Goal: Task Accomplishment & Management: Manage account settings

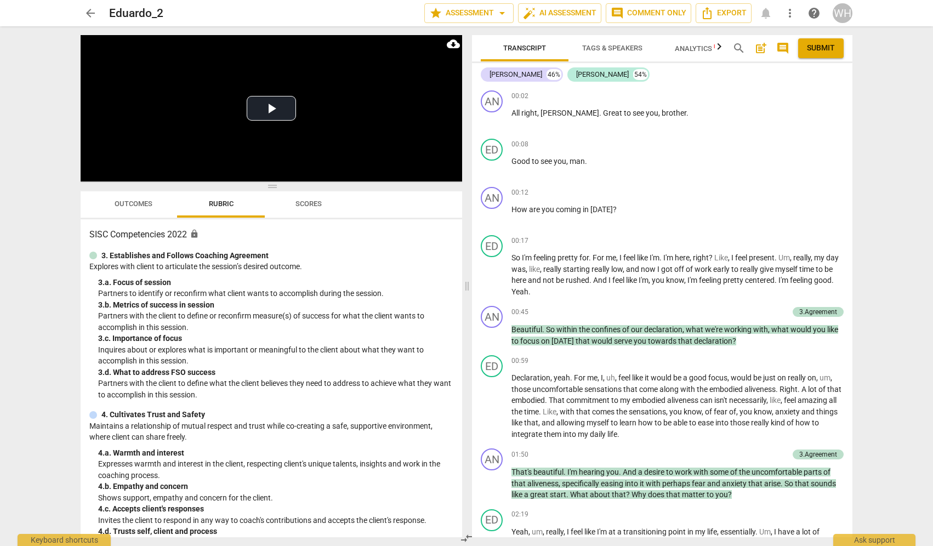
click at [838, 12] on div "WH" at bounding box center [842, 13] width 20 height 20
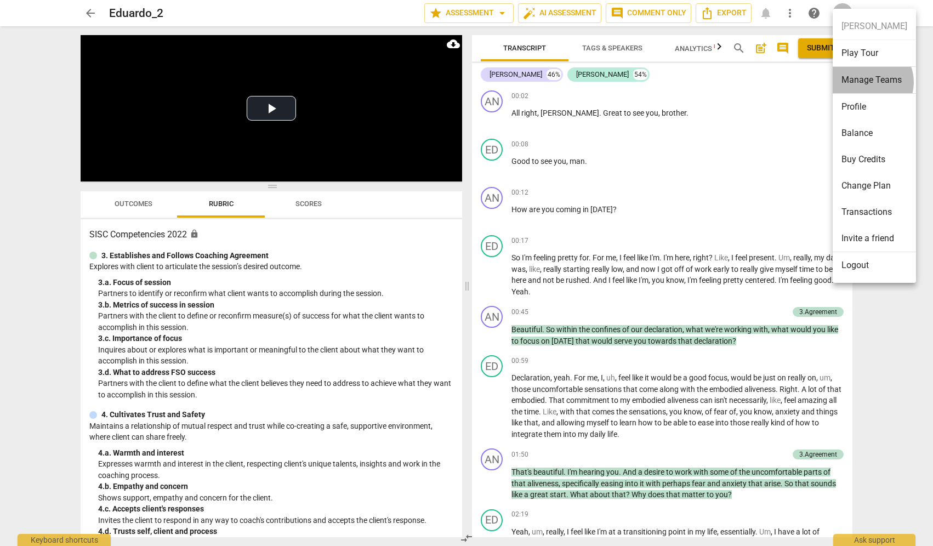
click at [867, 82] on li "Manage Teams" at bounding box center [873, 80] width 83 height 27
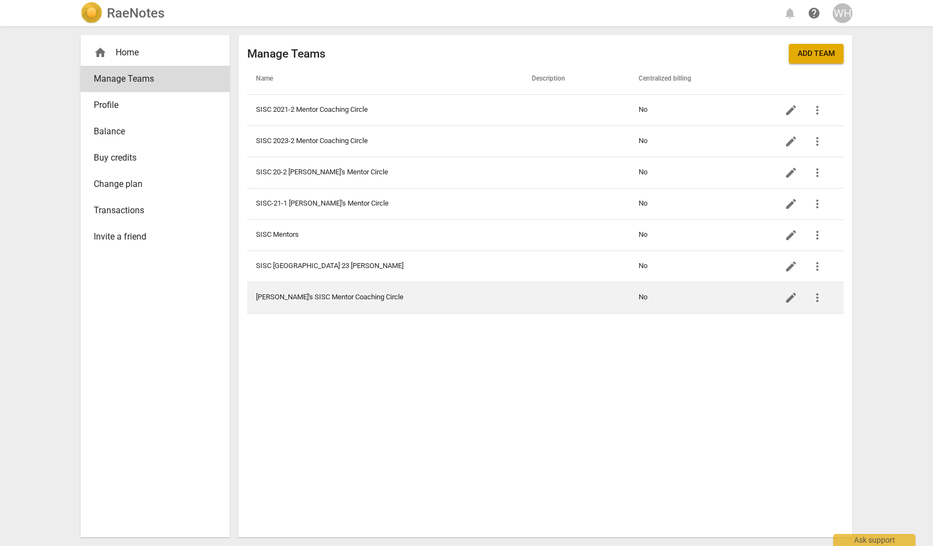
click at [339, 300] on td "[PERSON_NAME]'s SISC Mentor Coaching Circle" at bounding box center [385, 297] width 276 height 31
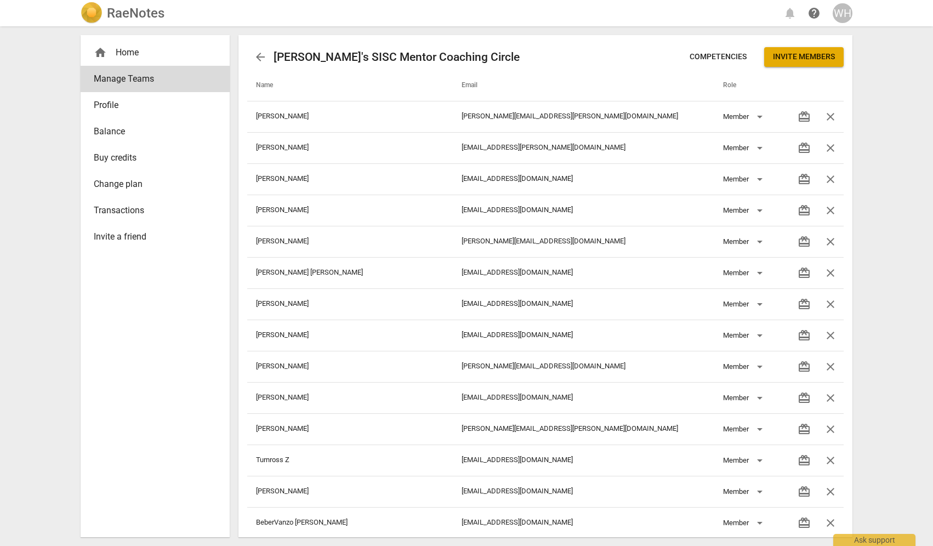
click at [804, 55] on span "Invite members" at bounding box center [804, 57] width 62 height 11
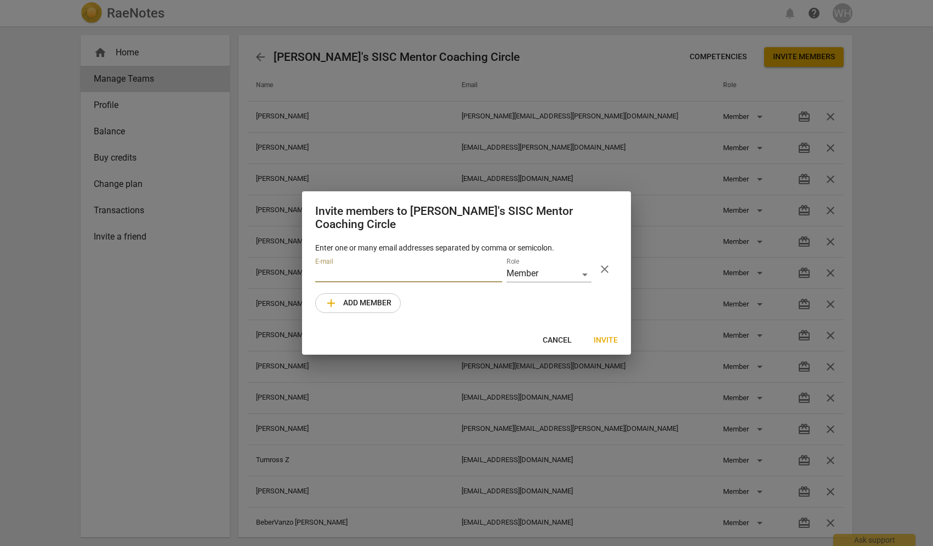
click at [341, 267] on input "email" at bounding box center [408, 274] width 187 height 16
type input "f"
type input "[EMAIL_ADDRESS][DOMAIN_NAME]"
click at [606, 335] on span "Invite" at bounding box center [605, 340] width 24 height 11
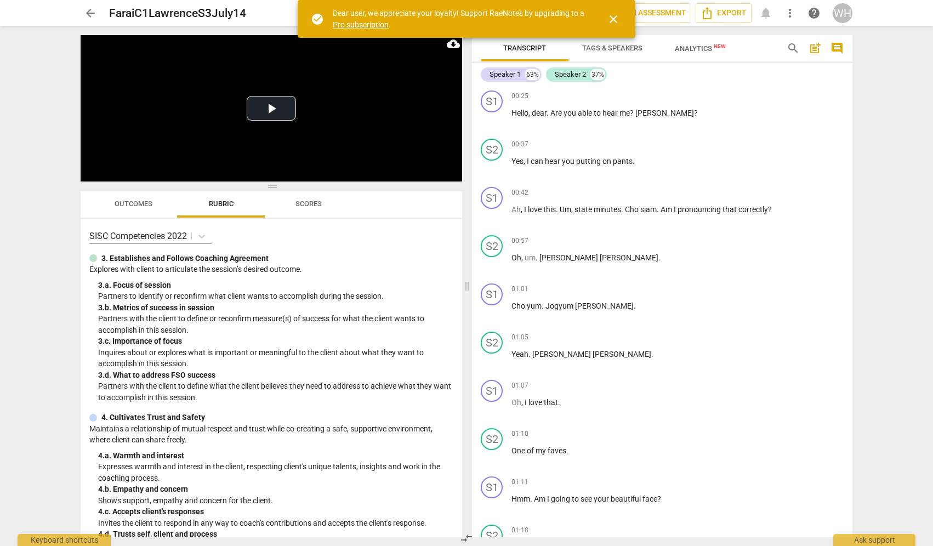
click at [613, 15] on span "close" at bounding box center [613, 19] width 13 height 13
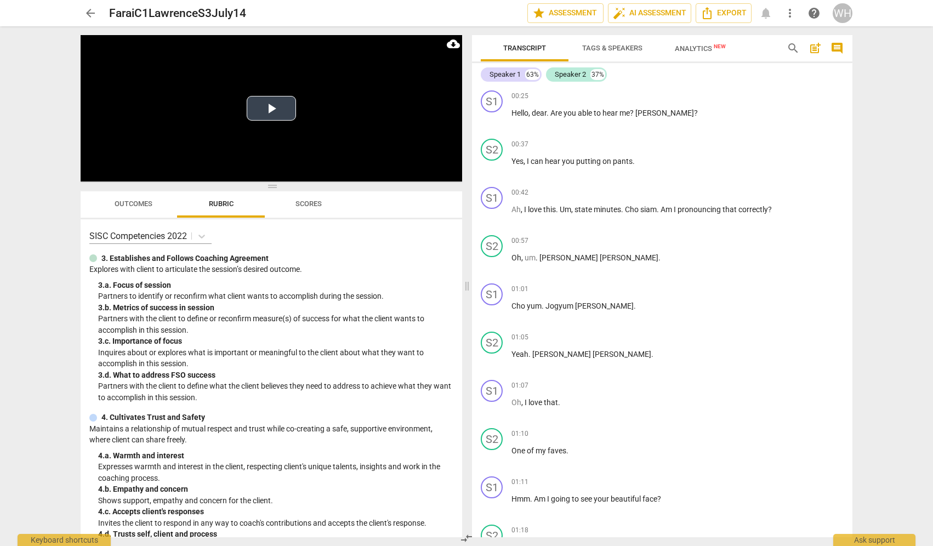
click at [271, 107] on button "Play Video" at bounding box center [271, 108] width 49 height 25
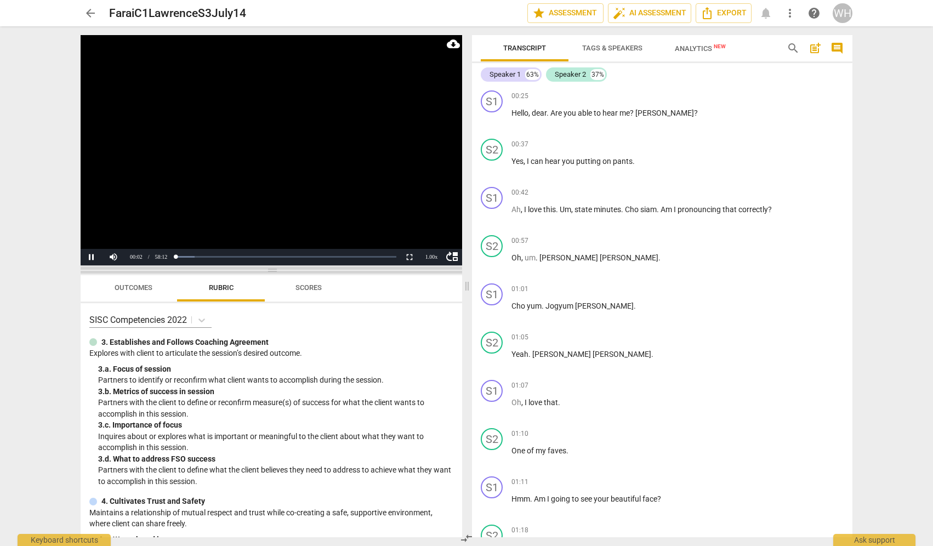
drag, startPoint x: 270, startPoint y: 185, endPoint x: 268, endPoint y: 269, distance: 83.9
click at [268, 269] on span at bounding box center [271, 270] width 381 height 7
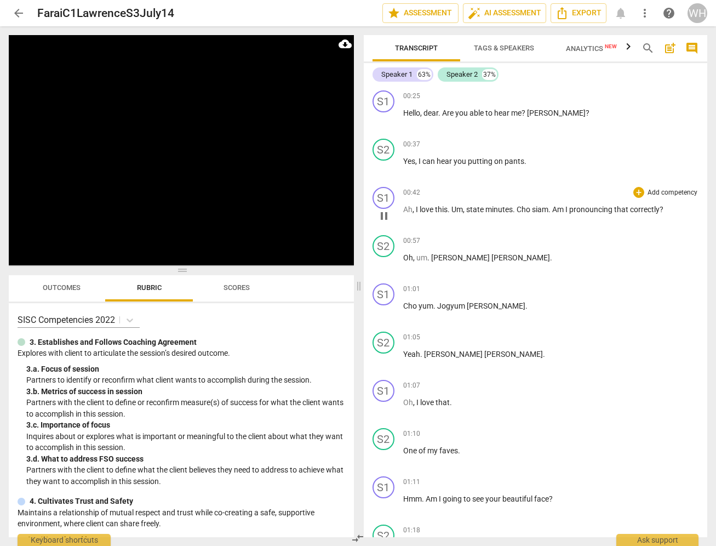
scroll to position [456, 0]
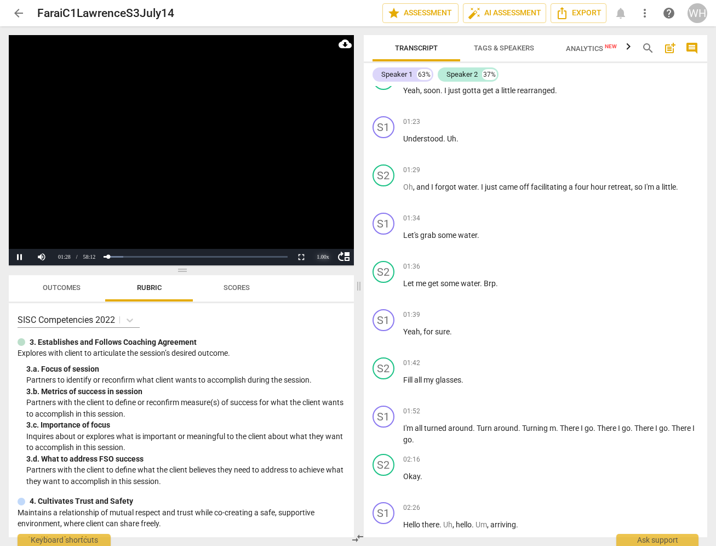
click at [325, 259] on div "1.00 x" at bounding box center [323, 257] width 22 height 16
click at [323, 244] on li "2x" at bounding box center [323, 243] width 22 height 12
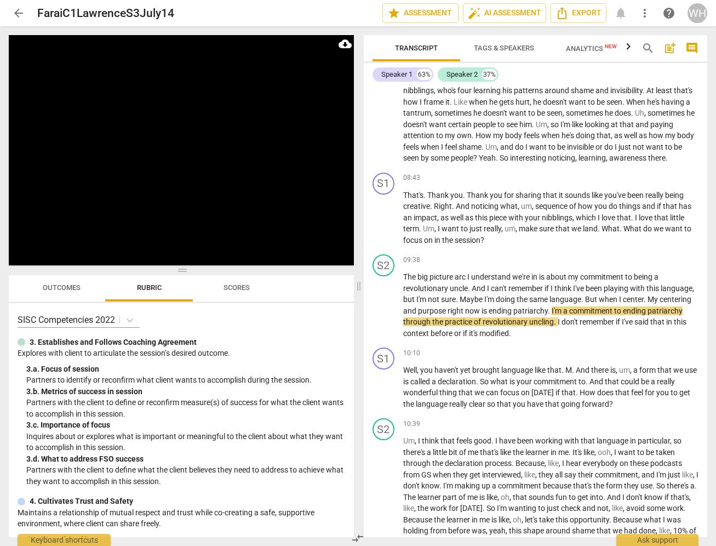
scroll to position [2165, 0]
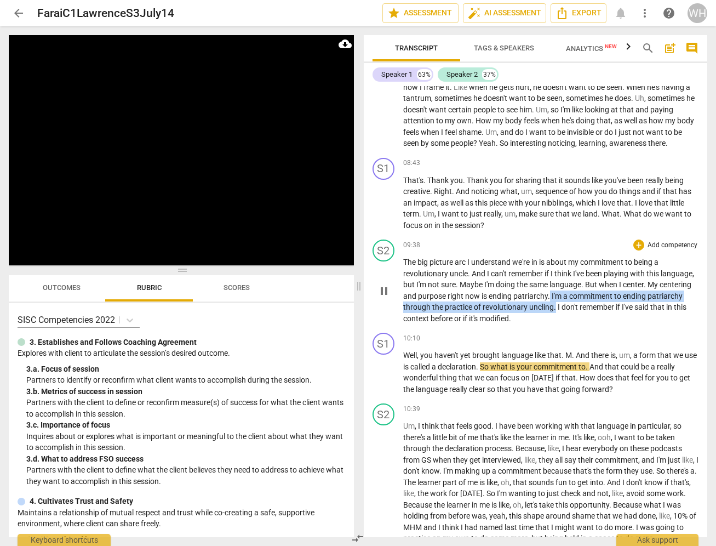
drag, startPoint x: 592, startPoint y: 308, endPoint x: 585, endPoint y: 294, distance: 15.9
click at [584, 293] on p "The big picture arc I understand we're in is about my commitment to being a rev…" at bounding box center [551, 289] width 296 height 67
copy p "I'm a commitment to ending patriarchy through the practice of revolutionary unc…"
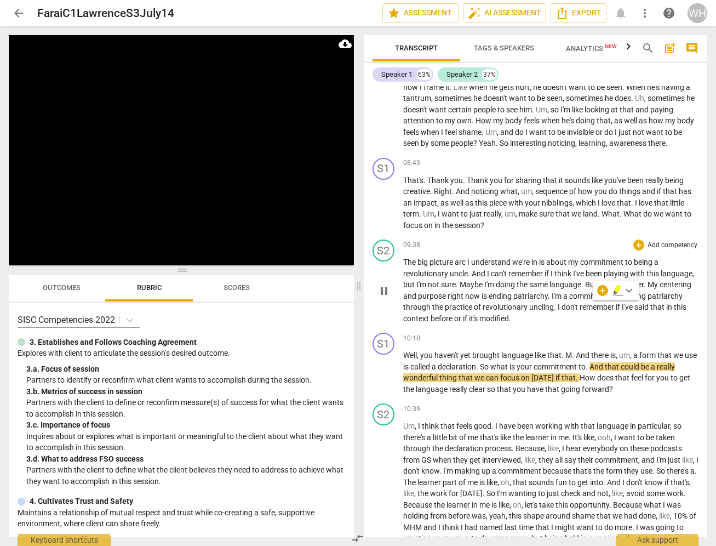
click at [612, 320] on p "The big picture arc I understand we're in is about my commitment to being a rev…" at bounding box center [551, 289] width 296 height 67
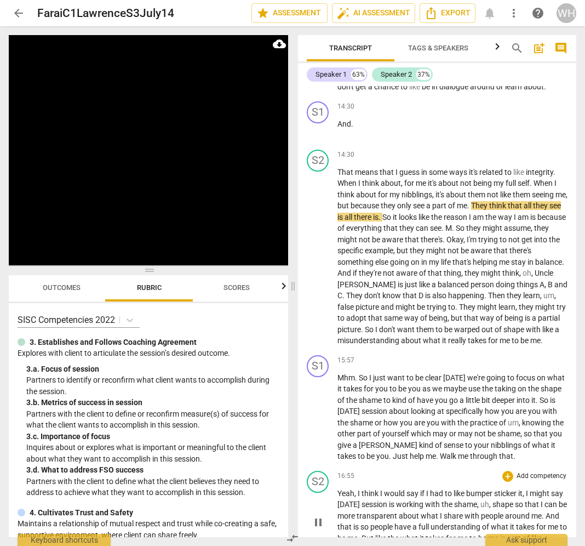
scroll to position [3675, 0]
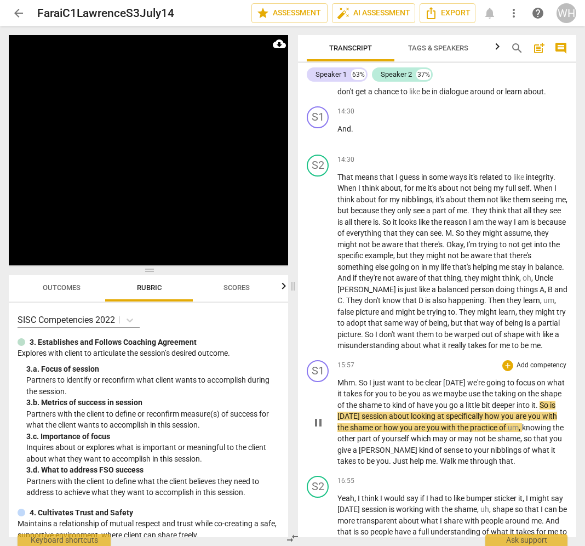
click at [495, 464] on p "Mhm . So I just want to be clear today we're going to focus on what it takes fo…" at bounding box center [453, 422] width 230 height 90
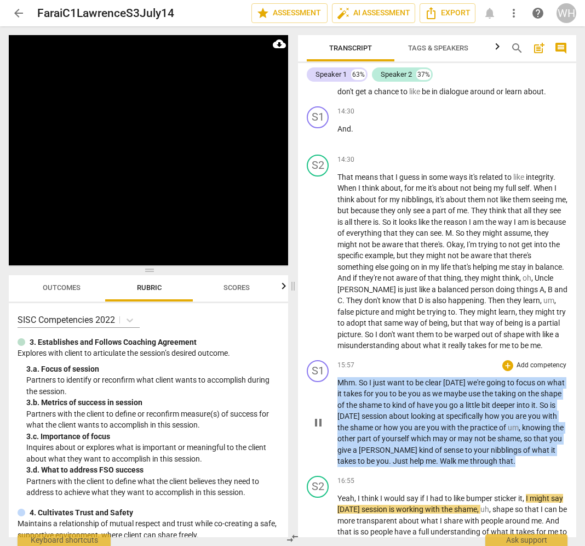
drag, startPoint x: 495, startPoint y: 464, endPoint x: 332, endPoint y: 382, distance: 182.1
click at [332, 382] on div "S1 play_arrow pause 15:57 + Add competency keyboard_arrow_right Mhm . So I just…" at bounding box center [437, 414] width 278 height 116
copy p "Mhm . So I just want to be clear today we're going to focus on what it takes fo…"
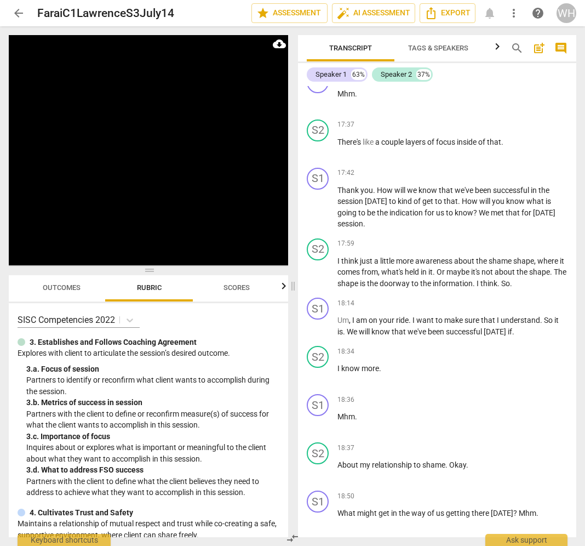
scroll to position [4639, 0]
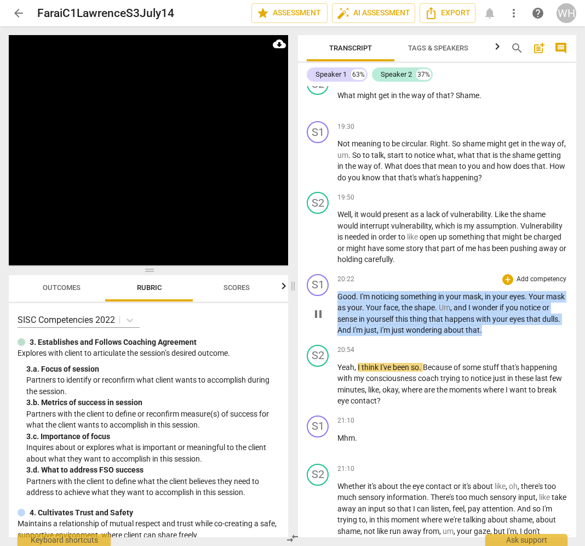
drag, startPoint x: 525, startPoint y: 325, endPoint x: 315, endPoint y: 290, distance: 213.2
click at [315, 290] on div "S1 play_arrow pause 20:22 + Add competency keyboard_arrow_right Good . I'm noti…" at bounding box center [437, 305] width 278 height 71
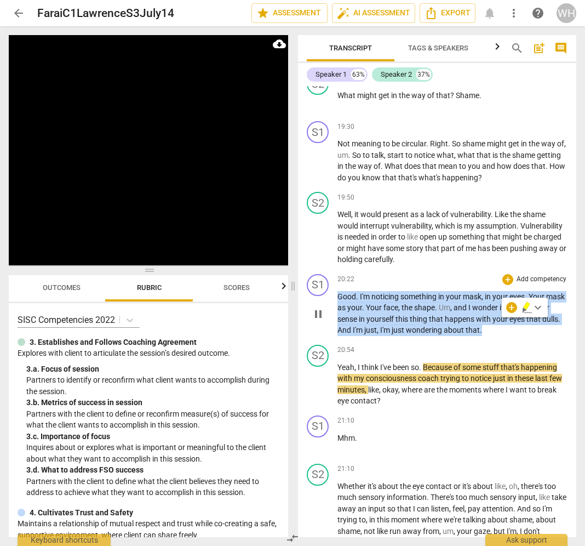
copy p "Good . I'm noticing something in your mask , in your eyes . Your mask as your .…"
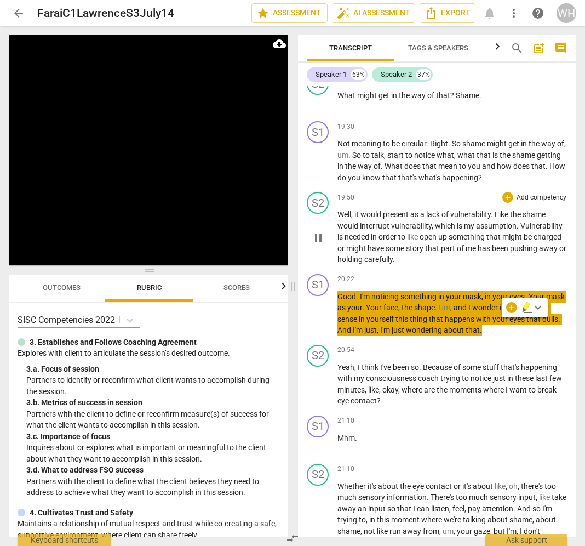
scroll to position [5090, 0]
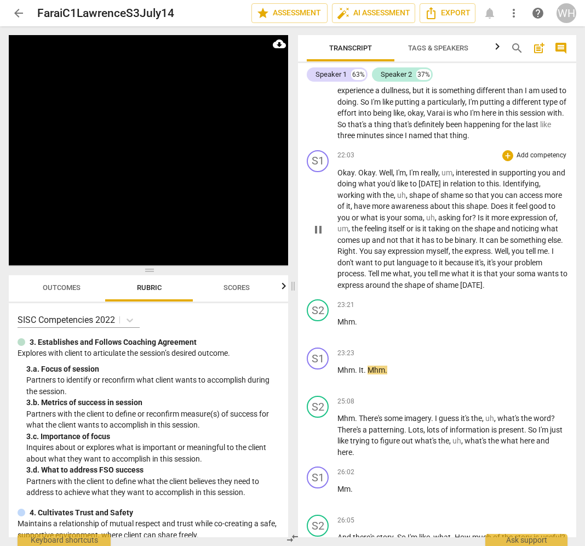
click at [499, 266] on p "Okay . Okay . Well , I'm , I'm really , um , interested in supporting you and d…" at bounding box center [453, 229] width 230 height 124
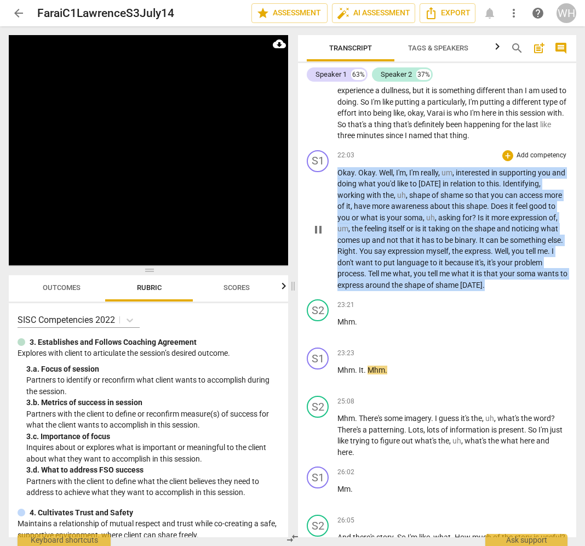
drag, startPoint x: 496, startPoint y: 275, endPoint x: 328, endPoint y: 158, distance: 204.3
click at [328, 158] on div "S1 play_arrow pause 22:03 + Add competency keyboard_arrow_right Okay . Okay . W…" at bounding box center [437, 221] width 278 height 150
copy p "Okay . Okay . Well , I'm , I'm really , um , interested in supporting you and d…"
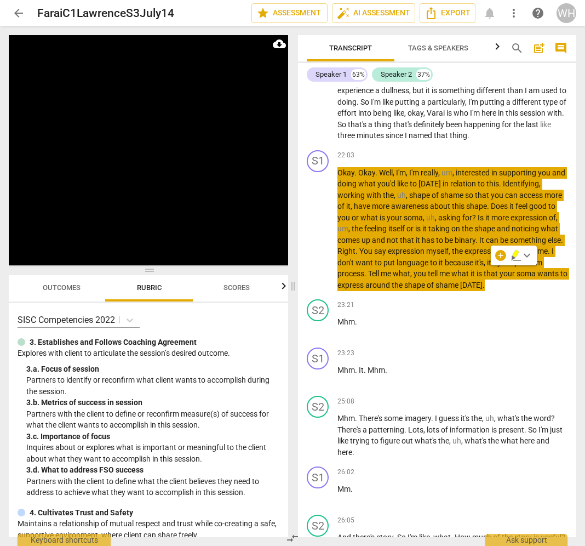
scroll to position [5542, 0]
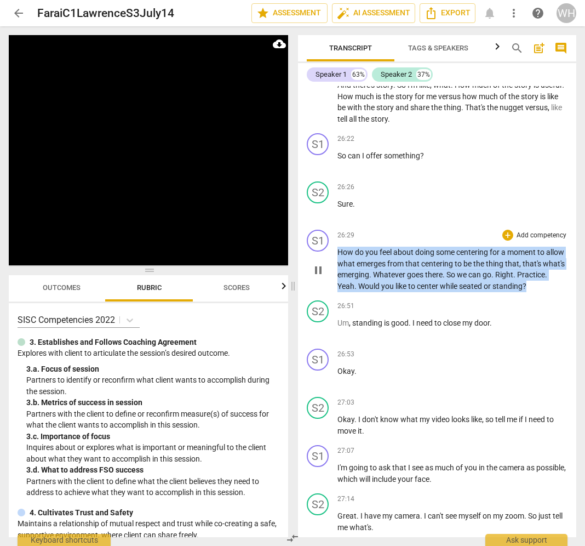
drag, startPoint x: 566, startPoint y: 270, endPoint x: 322, endPoint y: 233, distance: 246.6
click at [322, 233] on div "S1 play_arrow pause 26:29 + Add competency keyboard_arrow_right How do you feel…" at bounding box center [437, 260] width 278 height 71
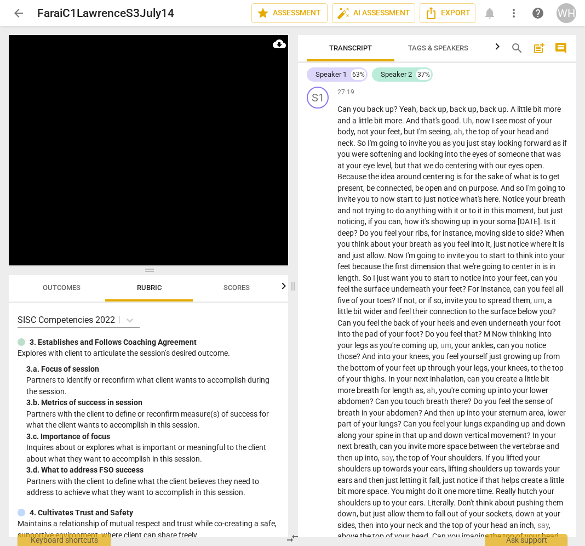
scroll to position [6457, 0]
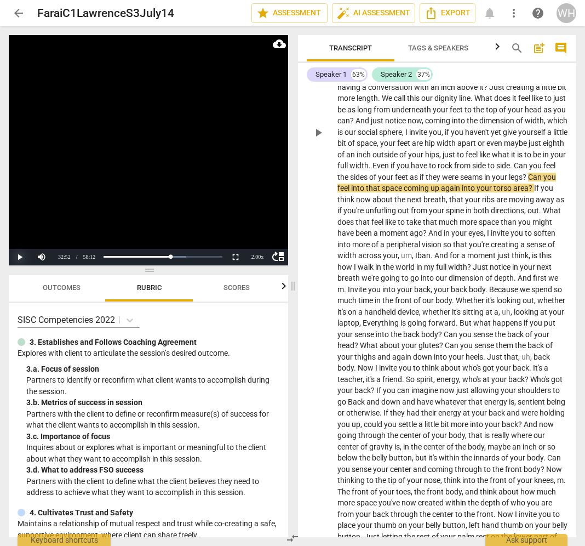
click at [19, 257] on button "Play" at bounding box center [20, 257] width 22 height 16
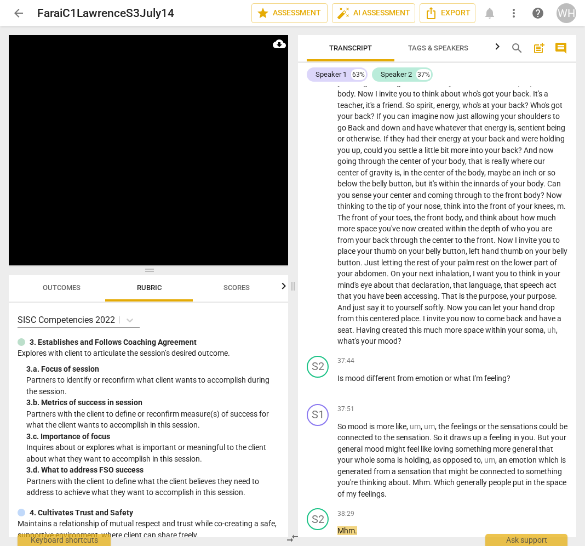
scroll to position [7197, 0]
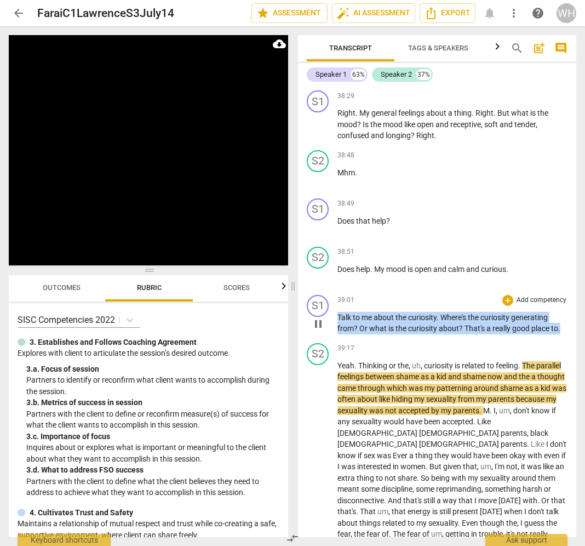
drag, startPoint x: 563, startPoint y: 305, endPoint x: 332, endPoint y: 293, distance: 232.1
click at [332, 293] on div "S1 play_arrow pause 39:01 + Add competency keyboard_arrow_right Talk to me abou…" at bounding box center [437, 314] width 278 height 48
copy p "Talk to me about the curiosity . Where's the curiosity generating from ? Or wha…"
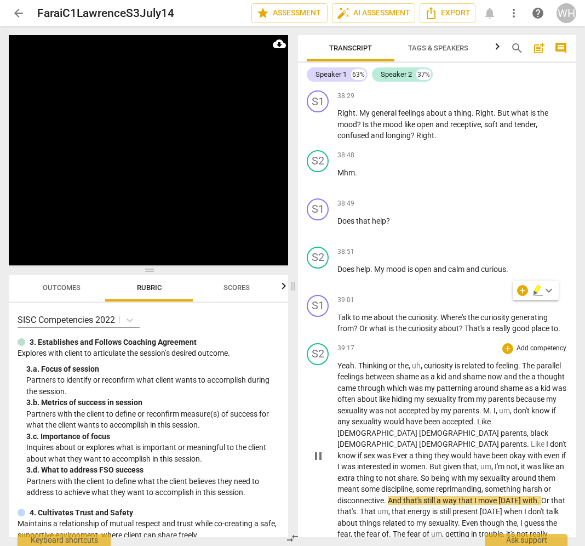
click at [430, 343] on div "39:17 + Add competency keyboard_arrow_right" at bounding box center [453, 348] width 230 height 11
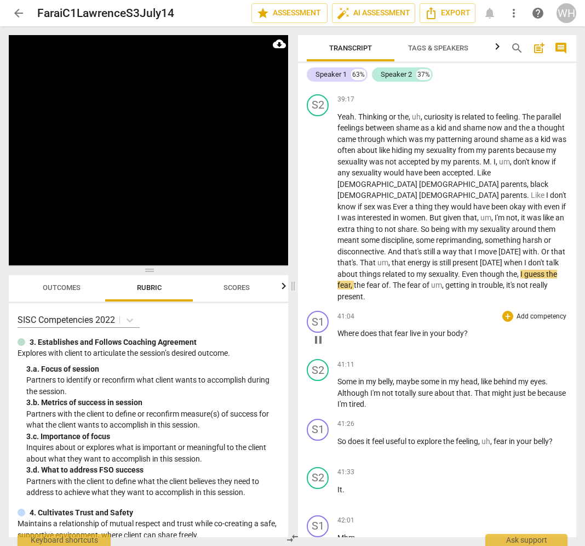
scroll to position [7451, 0]
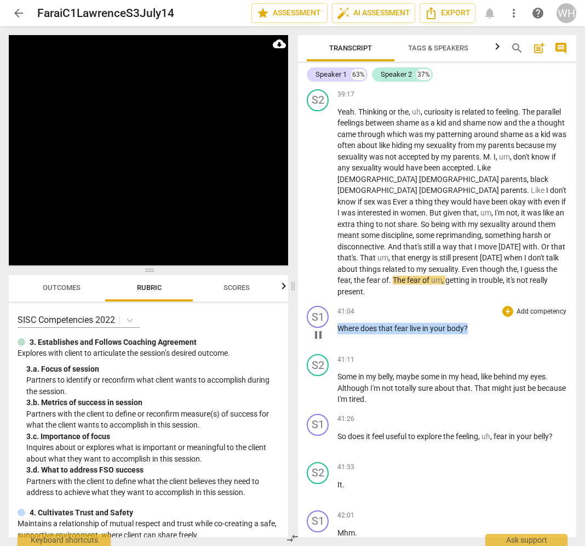
drag, startPoint x: 483, startPoint y: 288, endPoint x: 332, endPoint y: 292, distance: 151.3
click at [332, 301] on div "S1 play_arrow pause 41:04 + Add competency keyboard_arrow_right Where does that…" at bounding box center [437, 325] width 278 height 48
copy p "Where does that fear live in your body ?"
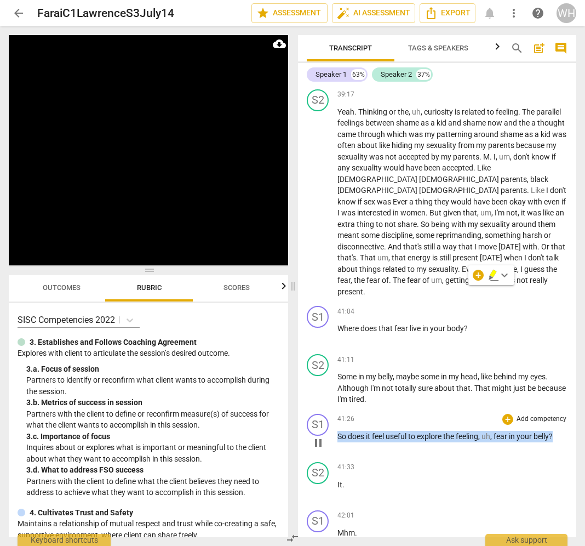
drag, startPoint x: 559, startPoint y: 399, endPoint x: 306, endPoint y: 392, distance: 253.3
click at [306, 409] on div "S1 play_arrow pause 41:26 + Add competency keyboard_arrow_right So does it feel…" at bounding box center [437, 433] width 278 height 48
copy p "So does it feel useful to explore the feeling , uh , fear in your belly ?"
click at [443, 414] on div "41:26 + Add competency keyboard_arrow_right So does it feel useful to explore t…" at bounding box center [453, 433] width 230 height 39
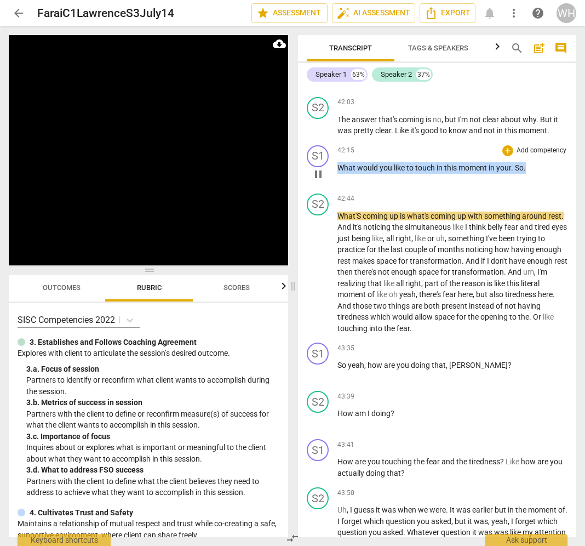
drag, startPoint x: 545, startPoint y: 132, endPoint x: 329, endPoint y: 131, distance: 215.9
click at [329, 141] on div "S1 play_arrow pause 42:15 + Add competency keyboard_arrow_right What would you …" at bounding box center [437, 165] width 278 height 48
copy p "What would you like to touch in this moment in your . So ."
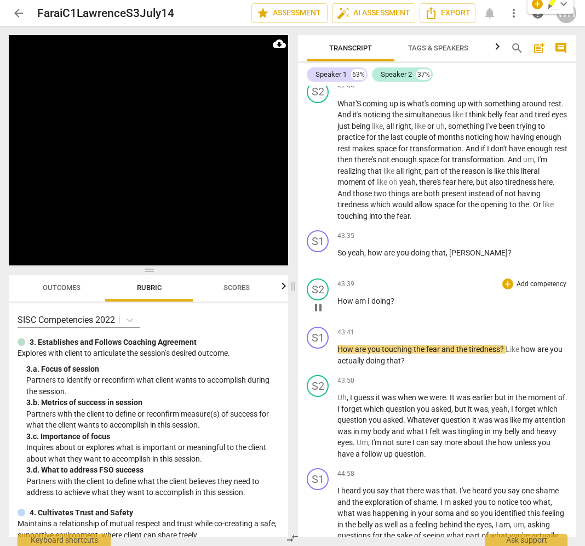
scroll to position [8038, 0]
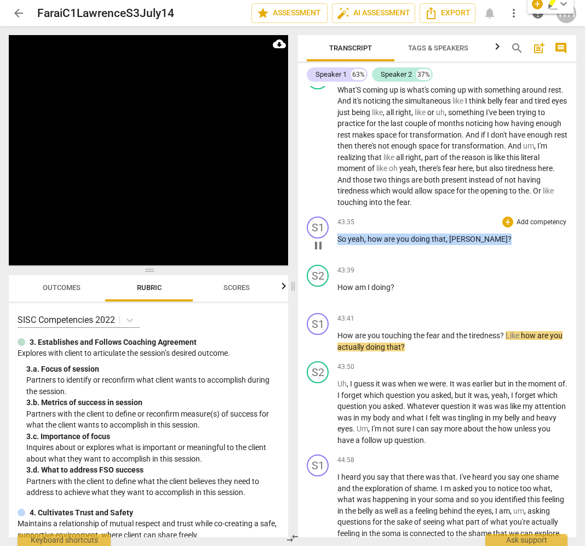
drag, startPoint x: 500, startPoint y: 198, endPoint x: 333, endPoint y: 196, distance: 167.1
click at [333, 212] on div "S1 play_arrow pause 43:35 + Add competency keyboard_arrow_right So yeah , how a…" at bounding box center [437, 236] width 278 height 48
copy p "So yeah , how are you doing that , Lawrence ?"
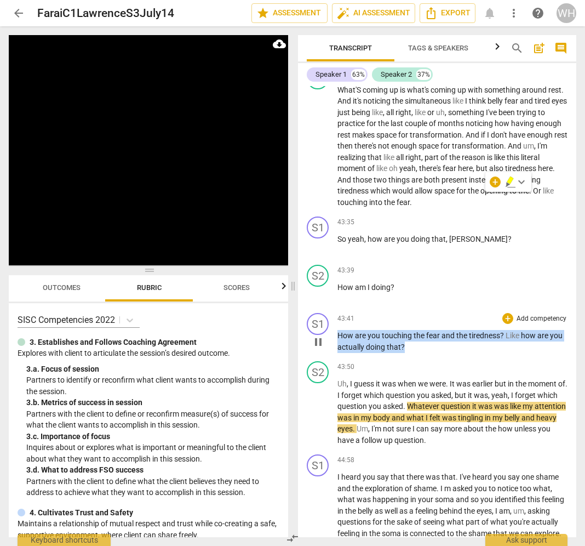
drag, startPoint x: 426, startPoint y: 302, endPoint x: 338, endPoint y: 288, distance: 88.9
click at [338, 330] on p "How are you touching the fear and the tiredness ? Like how are you actually doi…" at bounding box center [453, 341] width 230 height 22
copy p "How are you touching the fear and the tiredness ? Like how are you actually doi…"
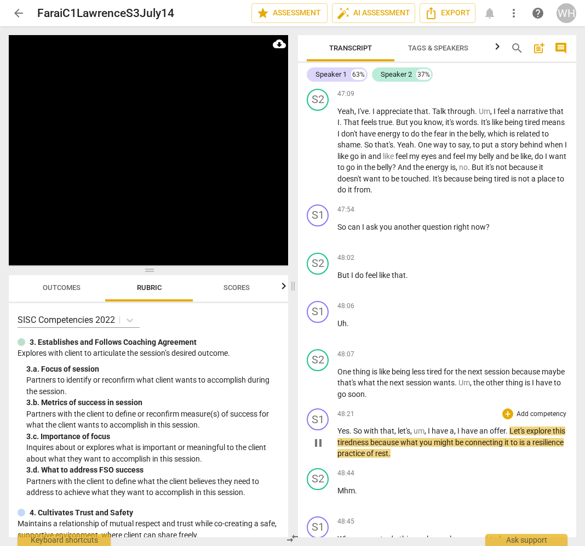
scroll to position [8878, 0]
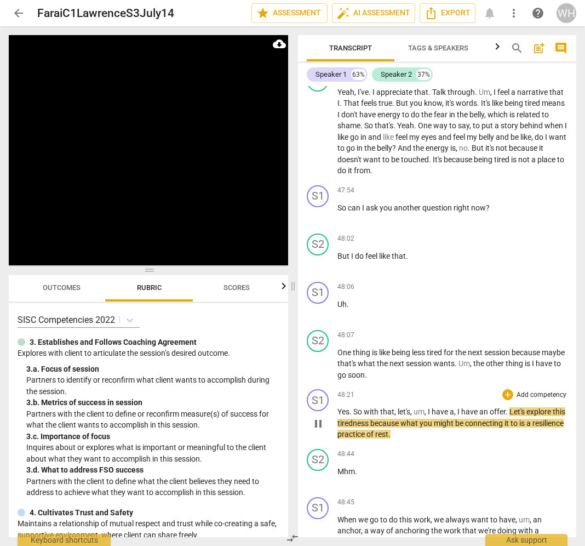
click at [444, 386] on div "S1 play_arrow pause 48:21 + Add competency keyboard_arrow_right Yes . So with t…" at bounding box center [437, 415] width 278 height 60
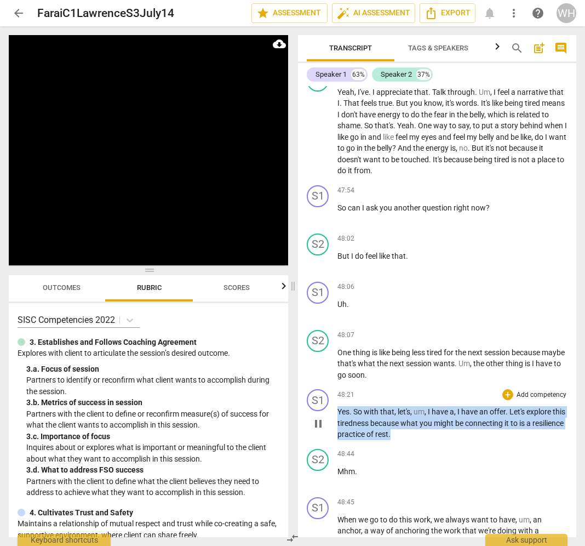
drag, startPoint x: 437, startPoint y: 386, endPoint x: 329, endPoint y: 354, distance: 112.5
click at [329, 385] on div "S1 play_arrow pause 48:21 + Add competency keyboard_arrow_right Yes . So with t…" at bounding box center [437, 415] width 278 height 60
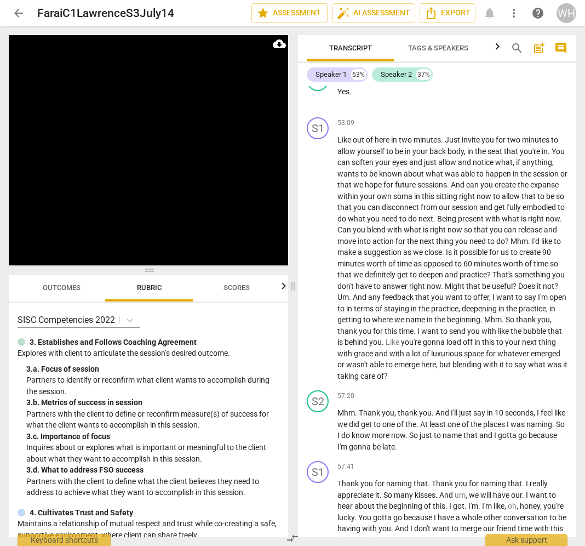
scroll to position [10545, 0]
